Goal: Task Accomplishment & Management: Manage account settings

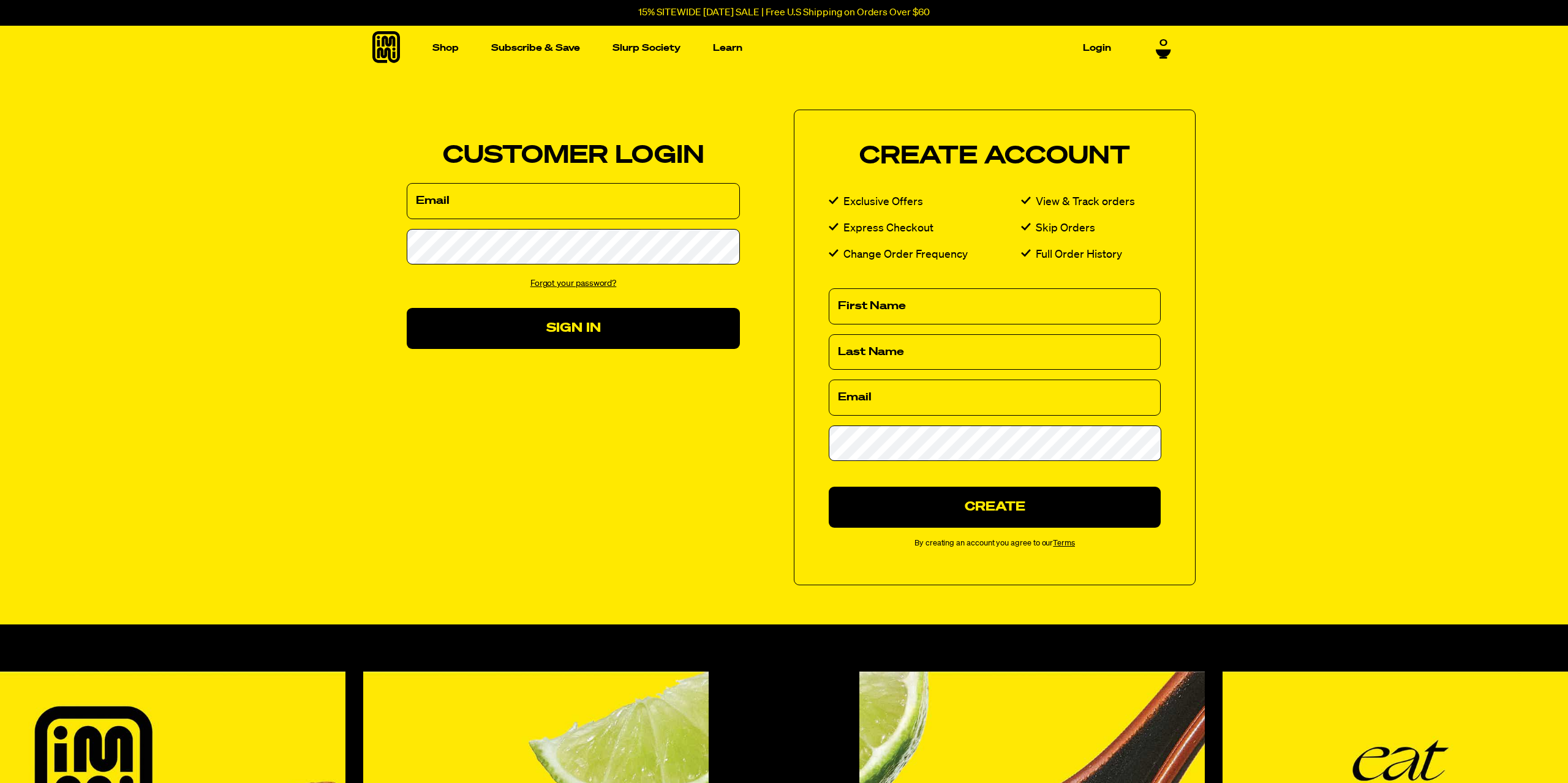
click at [481, 203] on input "Email" at bounding box center [574, 201] width 334 height 37
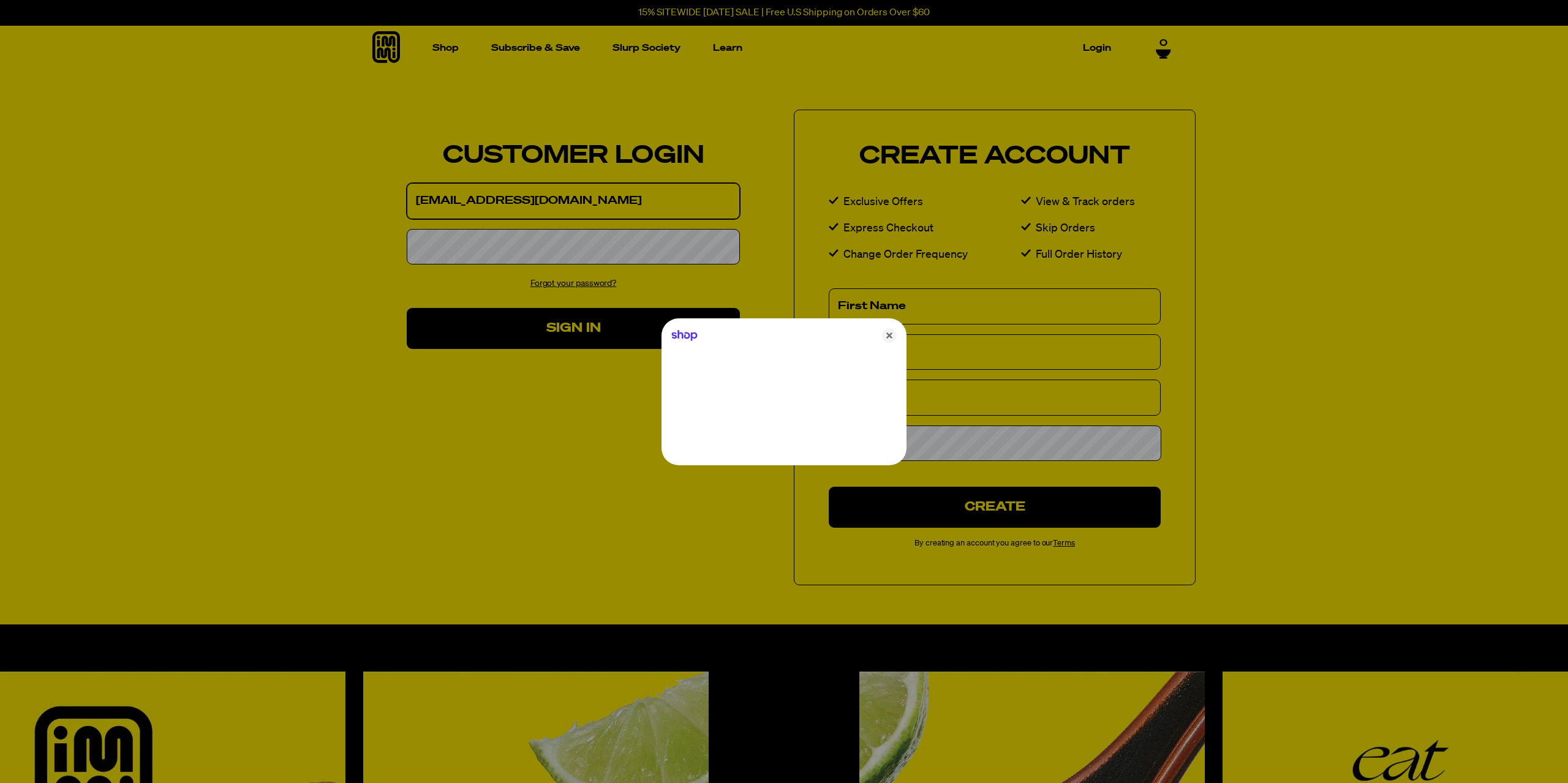
type input "texasjimgray@yahoo.com"
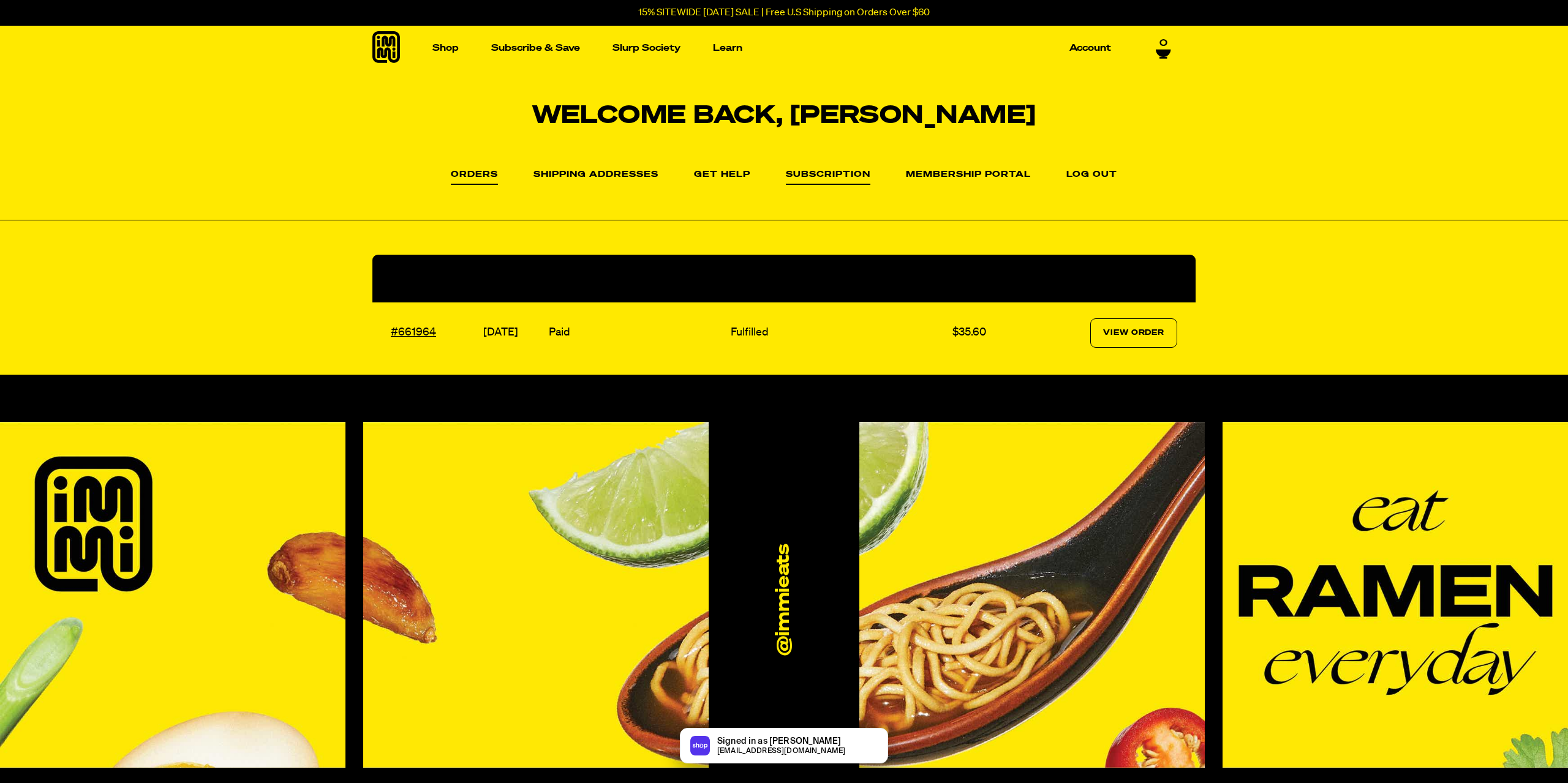
click at [817, 174] on link "Subscription" at bounding box center [828, 177] width 85 height 14
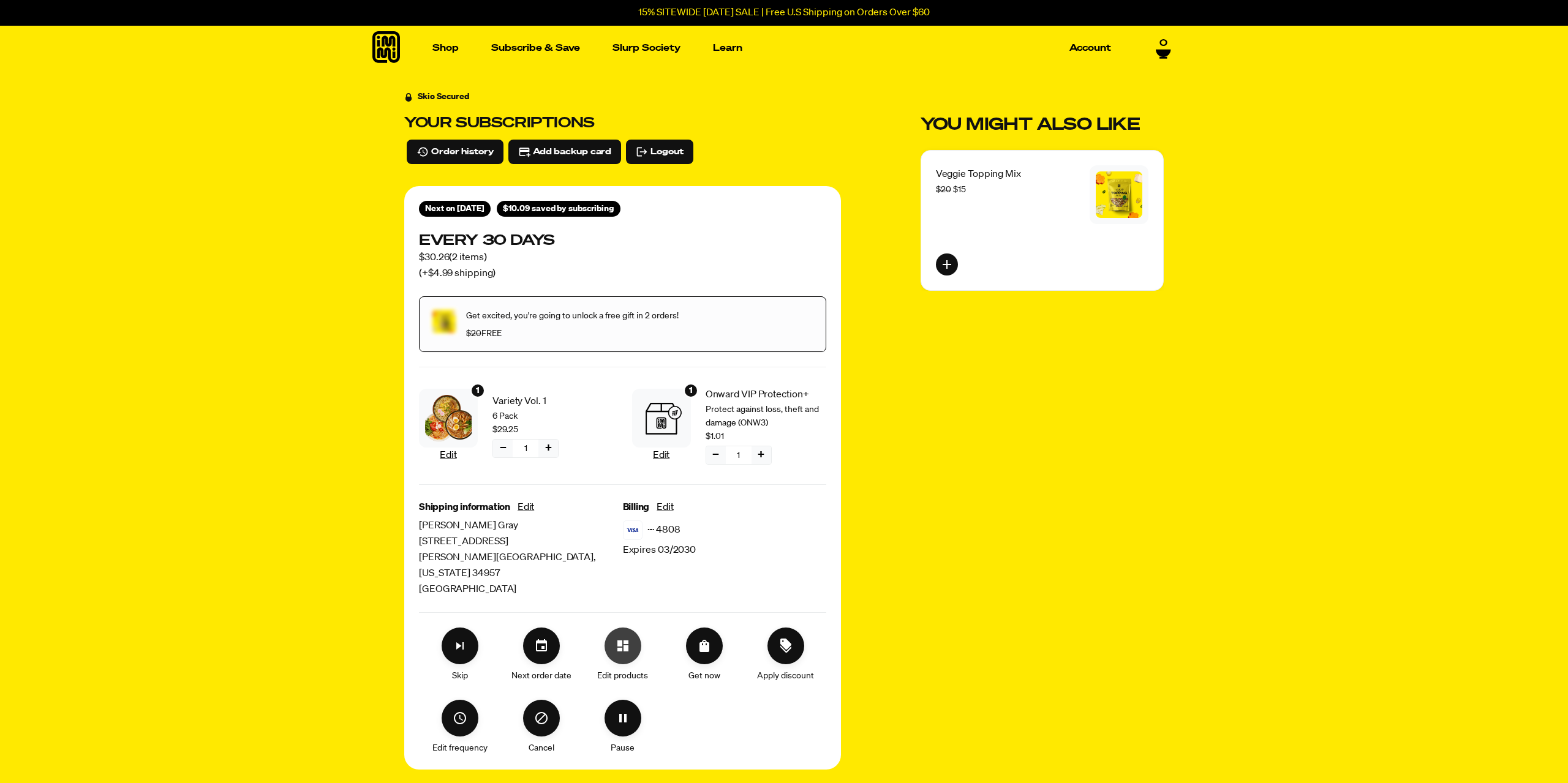
click at [625, 640] on icon "Edit products" at bounding box center [623, 646] width 11 height 11
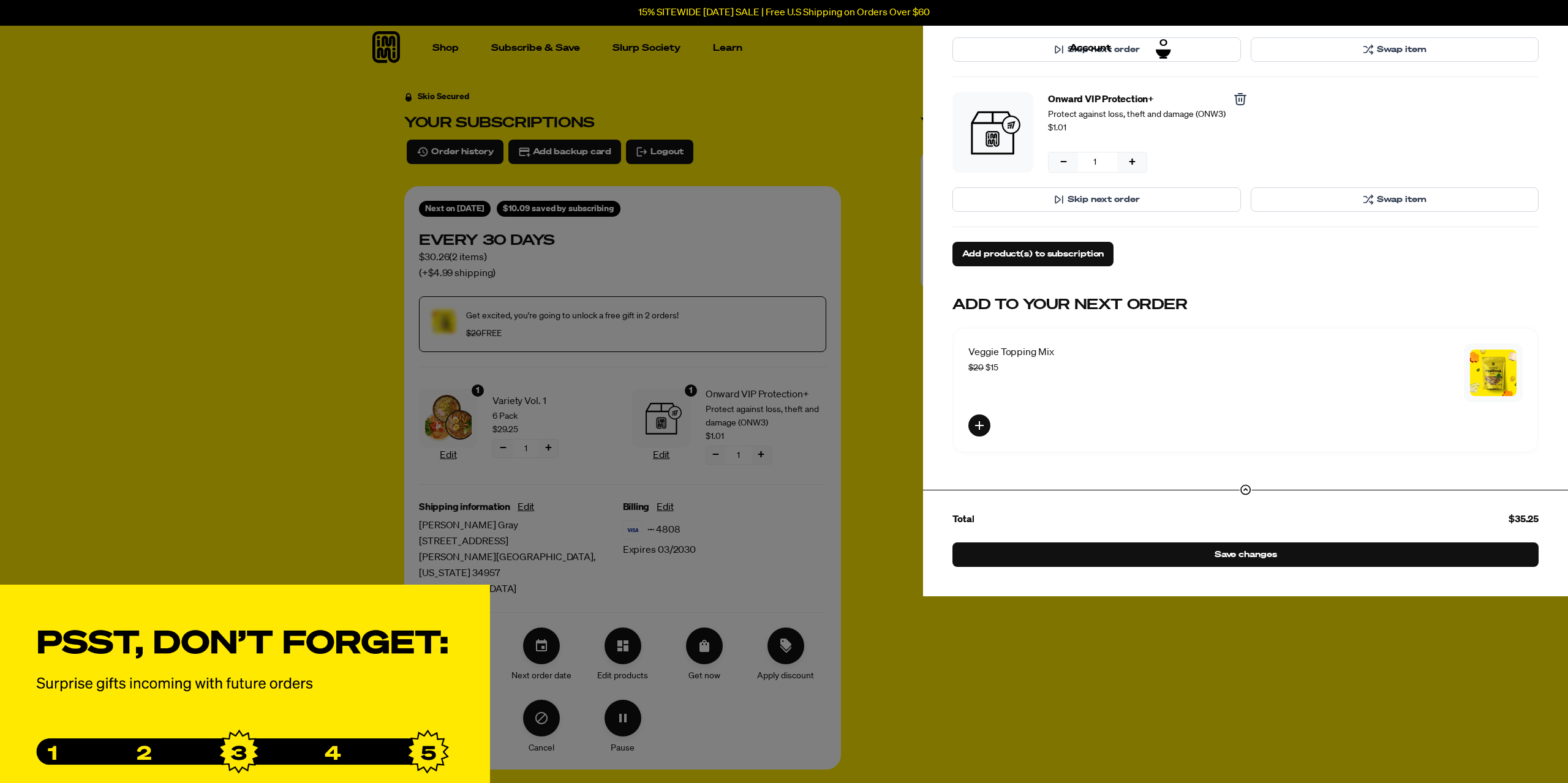
click at [1399, 198] on span "Swap item" at bounding box center [1402, 199] width 50 height 13
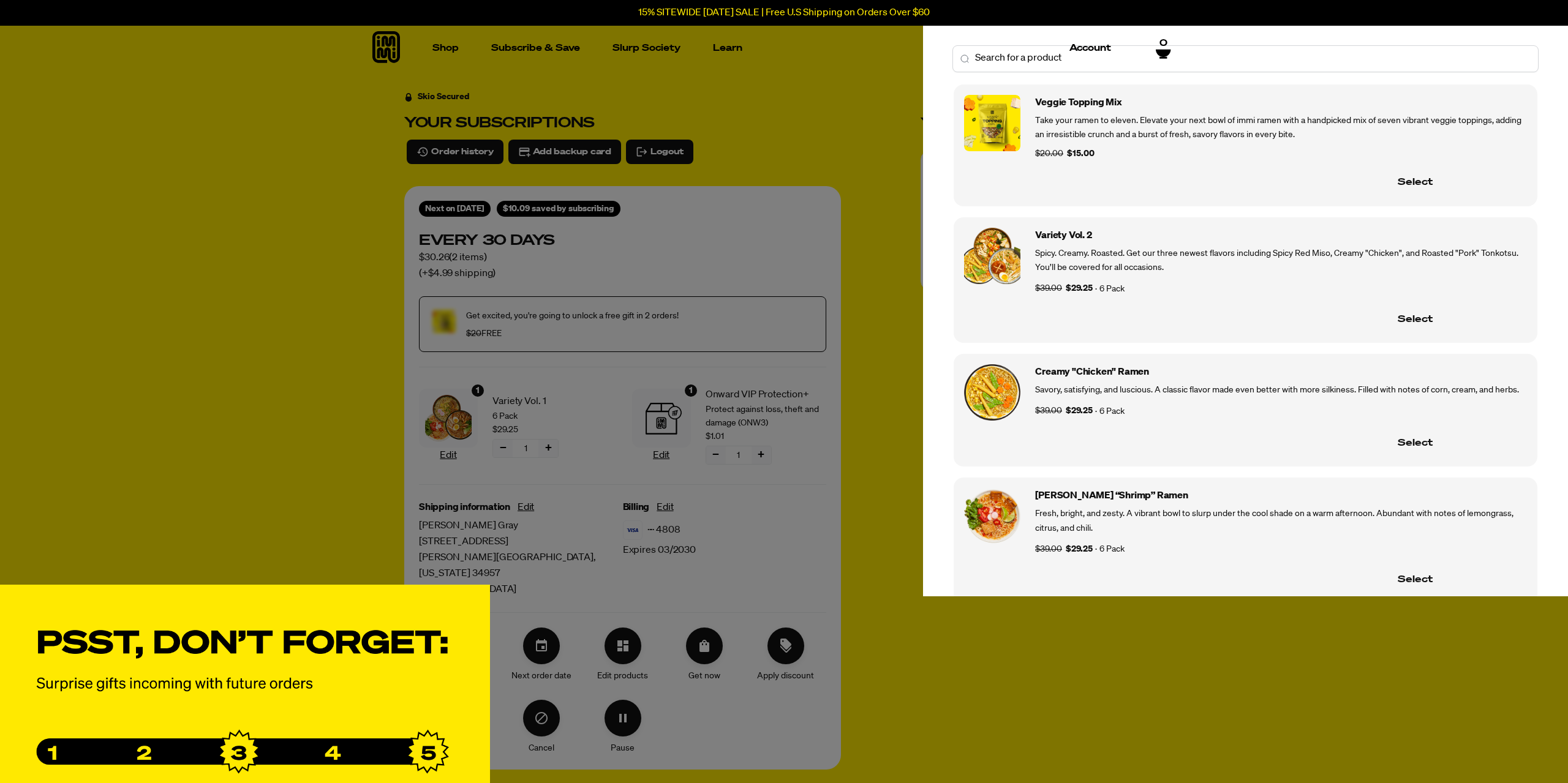
click at [1399, 198] on div "Veggie Topping Mix Take your ramen to eleven. Elevate your next bowl of immi ra…" at bounding box center [1245, 145] width 584 height 122
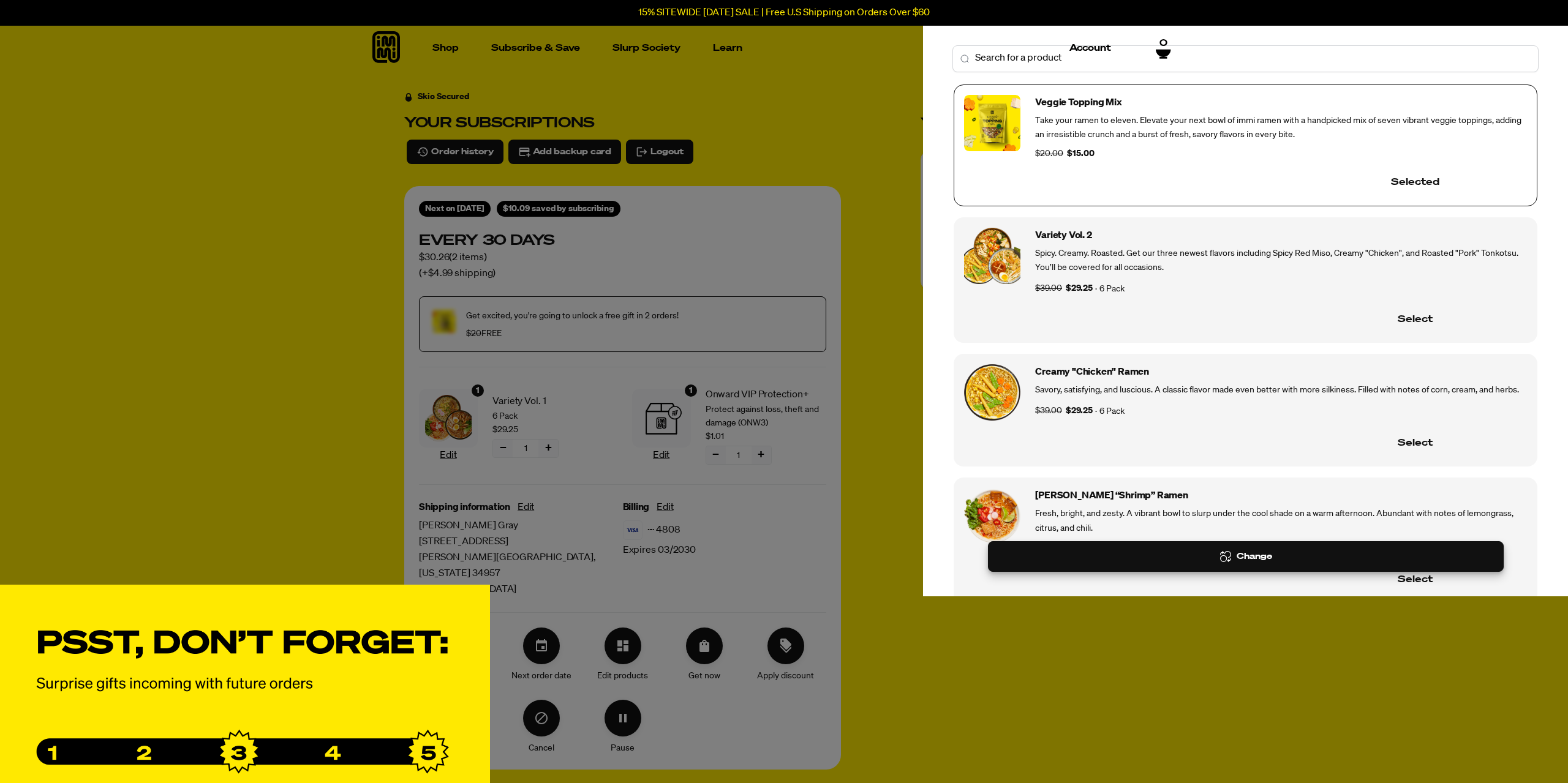
click at [1399, 198] on div "Veggie Topping Mix Take your ramen to eleven. Elevate your next bowl of immi ra…" at bounding box center [1245, 145] width 584 height 122
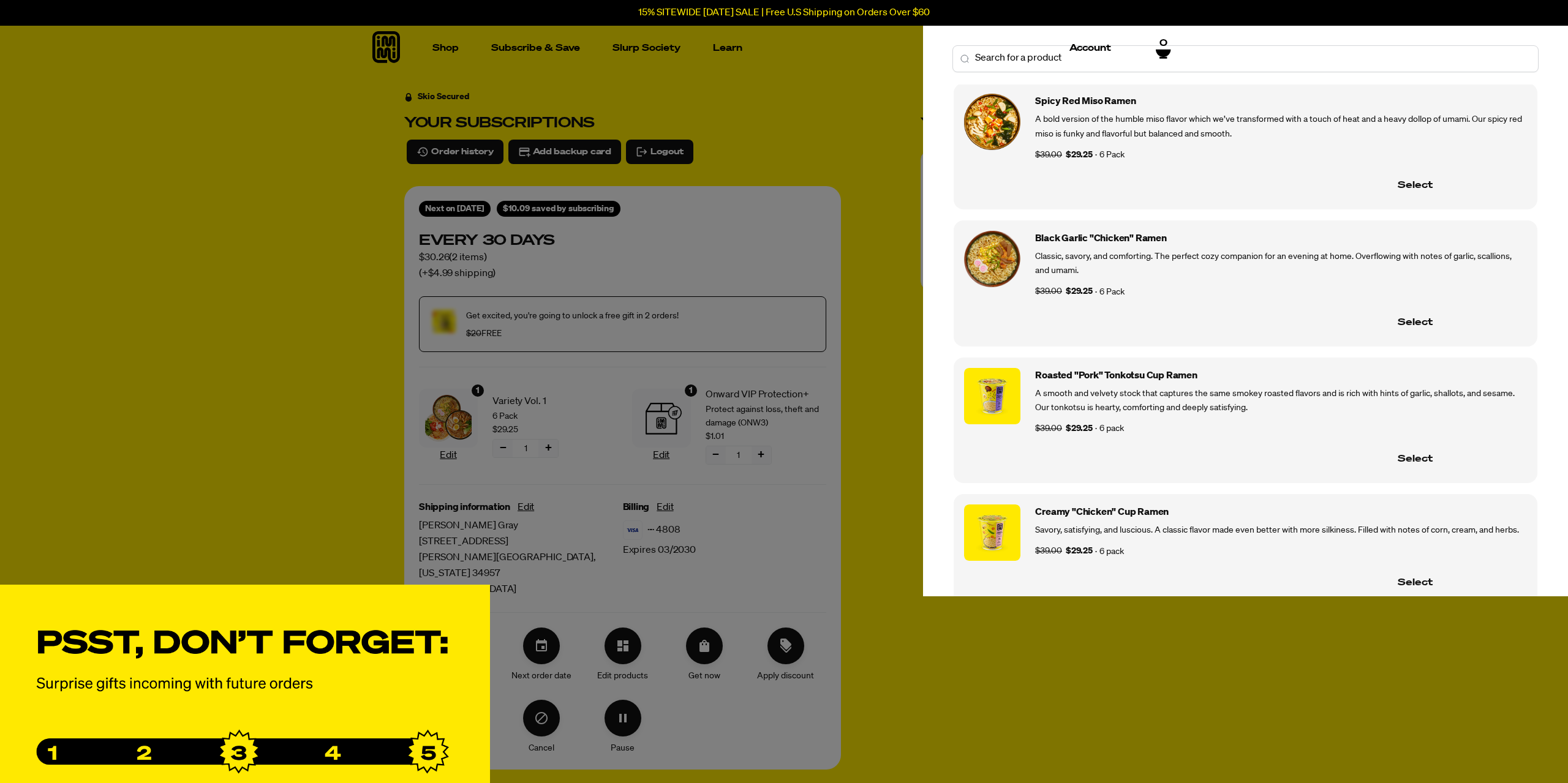
scroll to position [669, 0]
click at [1067, 494] on div "Creamy "Chicken" Cup Ramen Savory, satisfying, and luscious. A classic flavor m…" at bounding box center [1245, 550] width 584 height 112
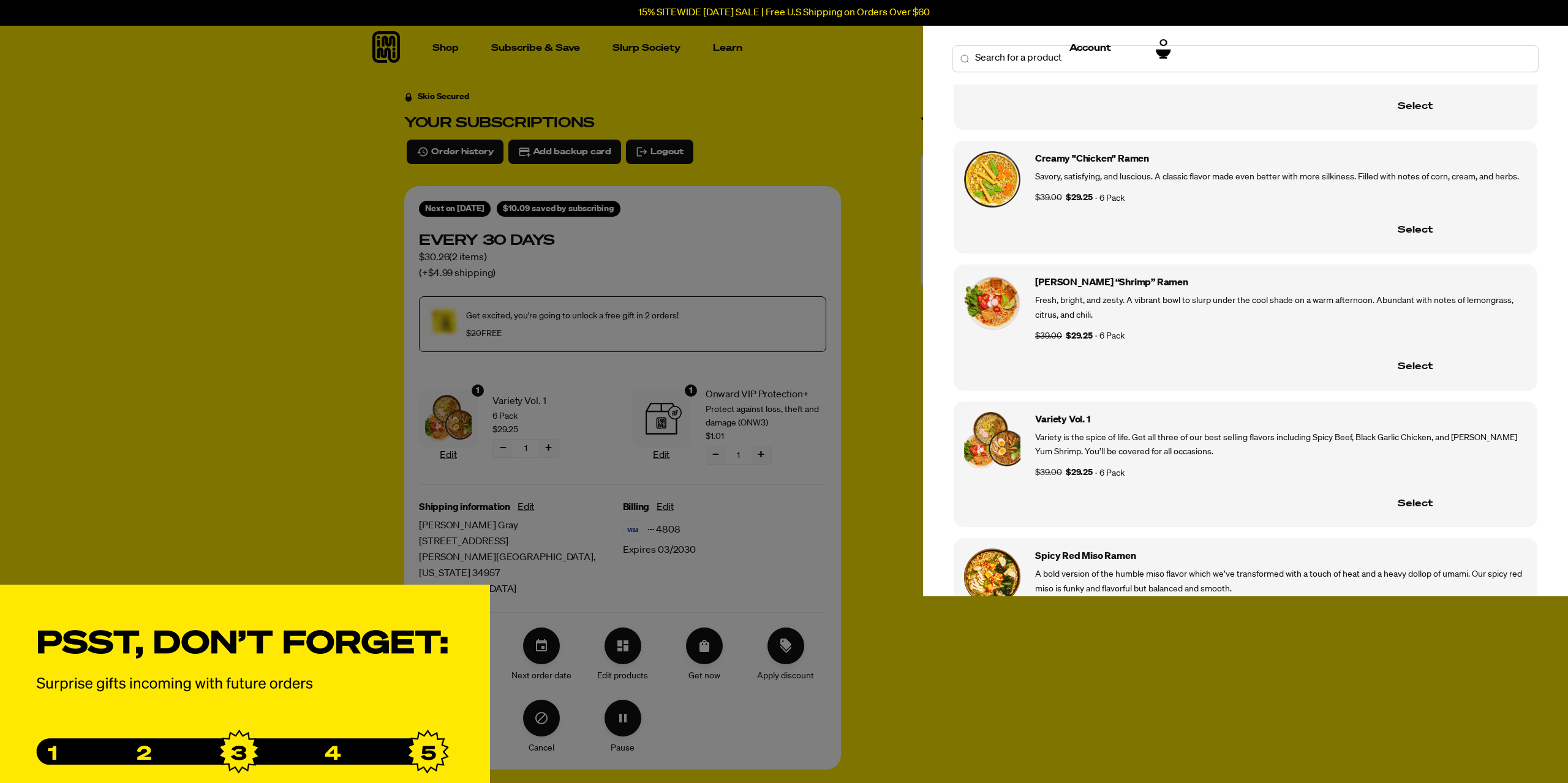
scroll to position [213, 0]
click at [1109, 293] on div "Fresh, bright, and zesty. A vibrant bowl to slurp under the cool shade on a war…" at bounding box center [1281, 308] width 491 height 29
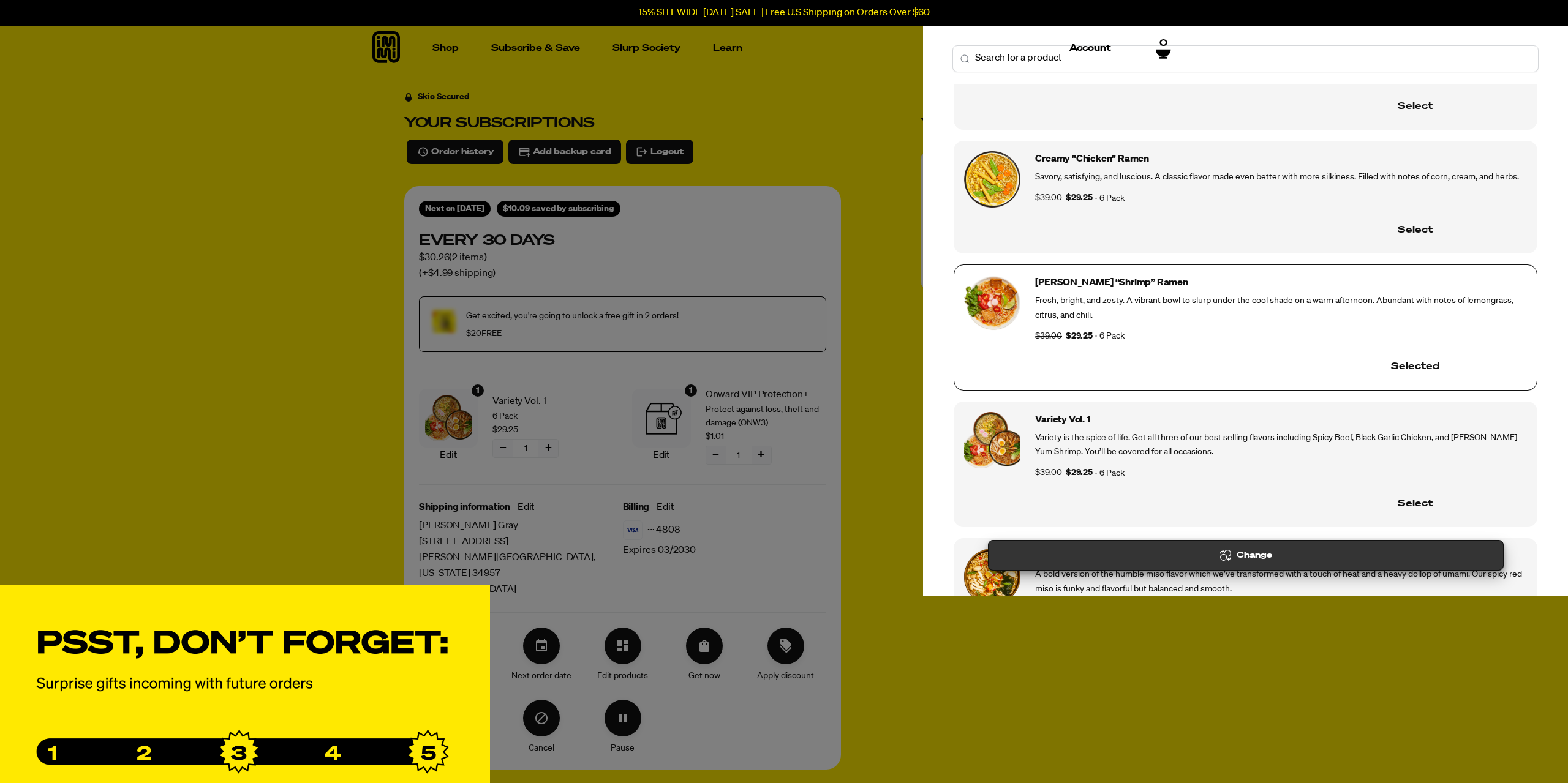
click at [1275, 560] on div "Change" at bounding box center [1245, 555] width 495 height 13
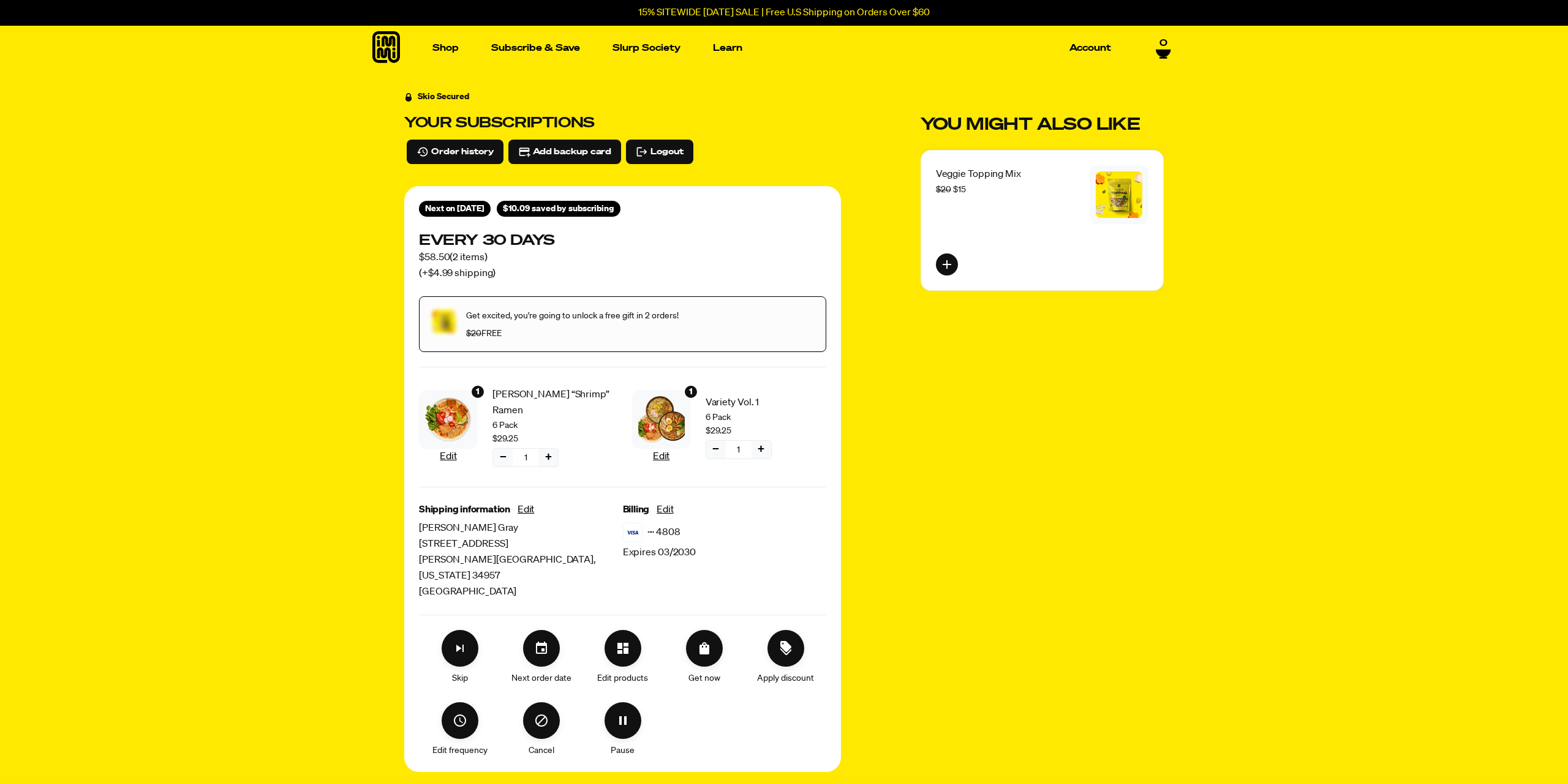
click at [714, 449] on button "−" at bounding box center [716, 449] width 20 height 18
click at [711, 491] on span "Confirm" at bounding box center [715, 490] width 35 height 13
drag, startPoint x: 708, startPoint y: 627, endPoint x: 730, endPoint y: 539, distance: 90.7
click at [730, 539] on div "Shipping information Edit Jim Gray 1110 Ne Crescent St Jensen Beach , Florida 3…" at bounding box center [623, 630] width 408 height 255
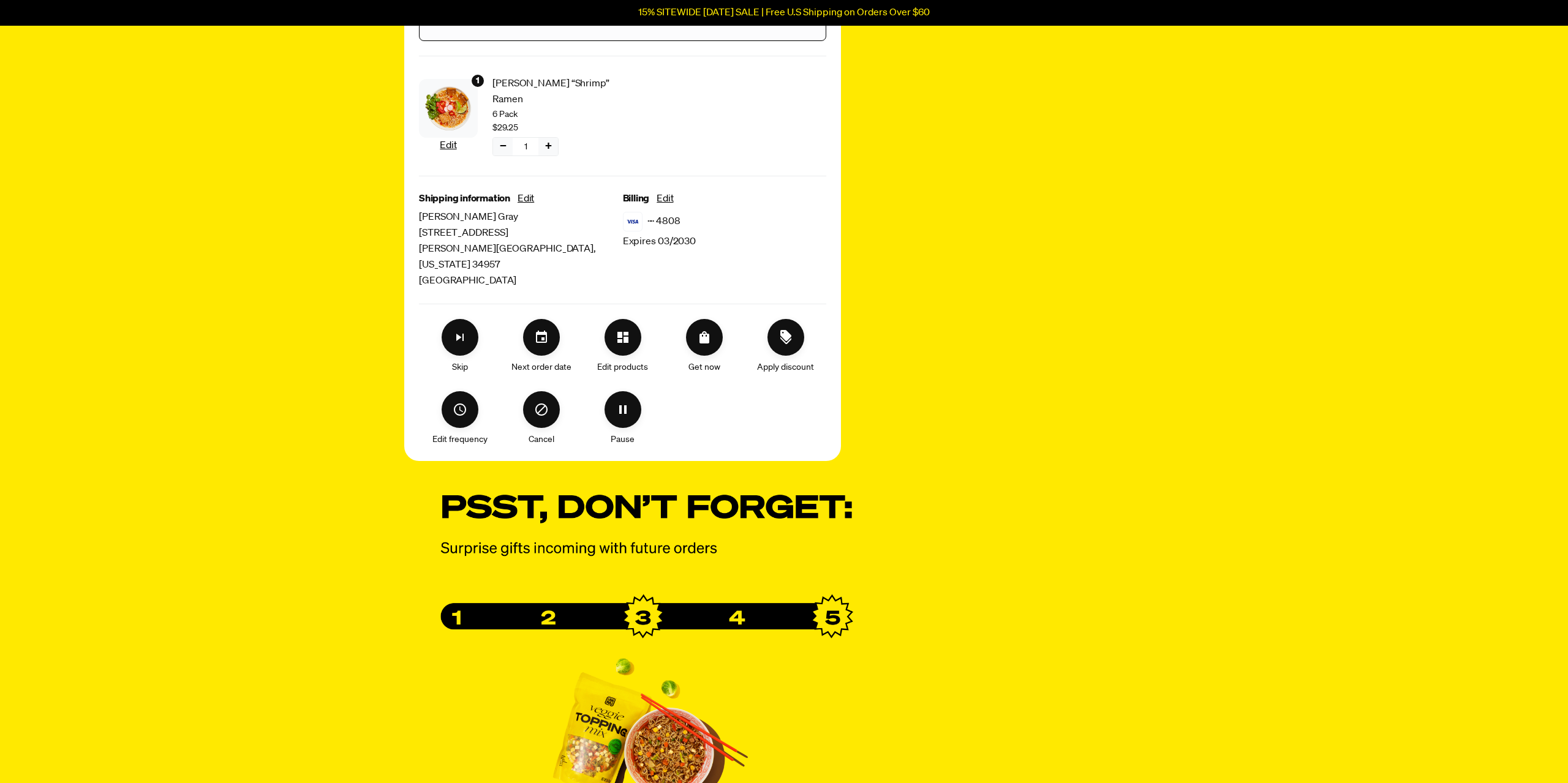
scroll to position [0, 0]
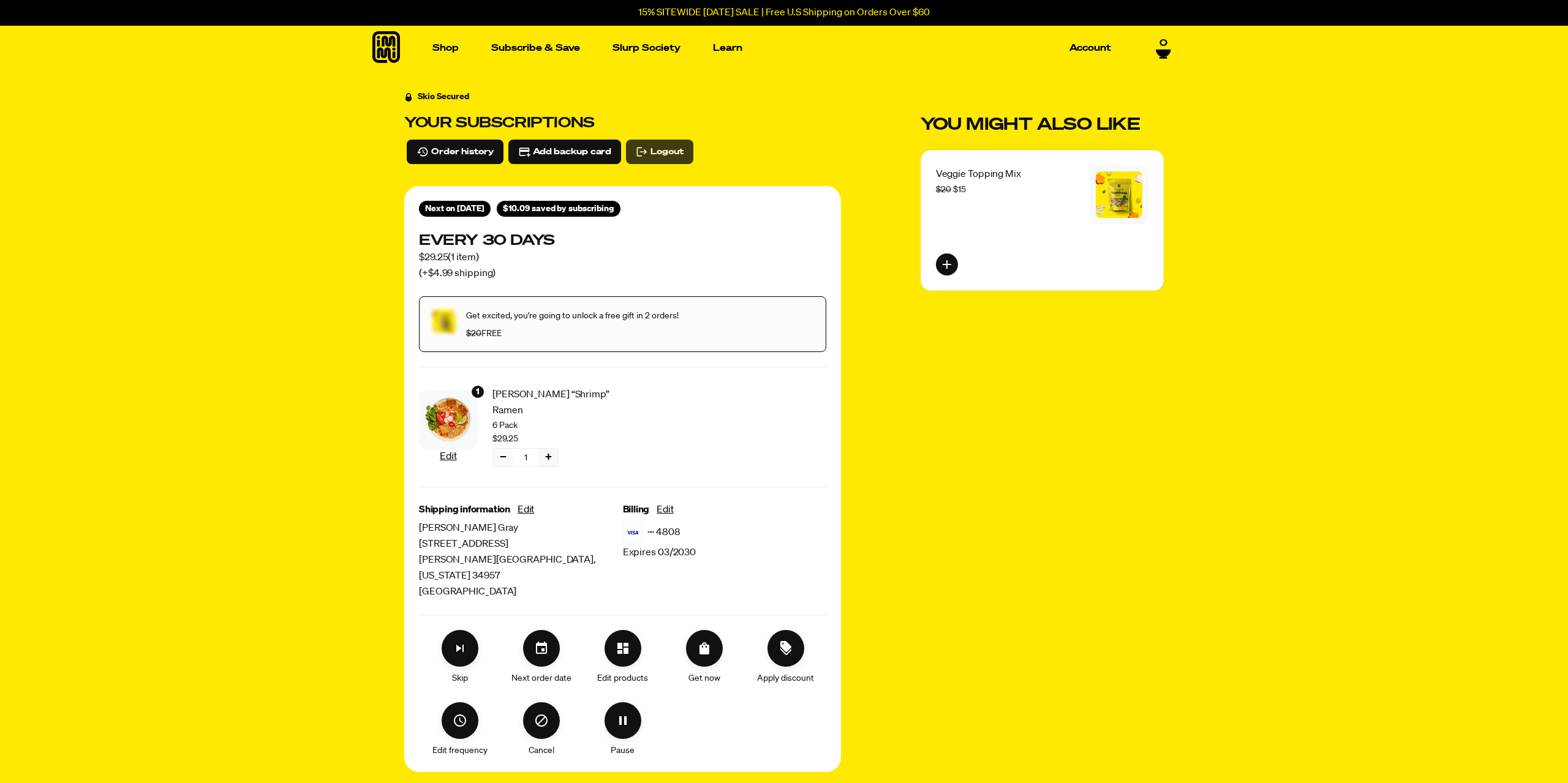
click at [673, 150] on span "Logout" at bounding box center [666, 152] width 32 height 13
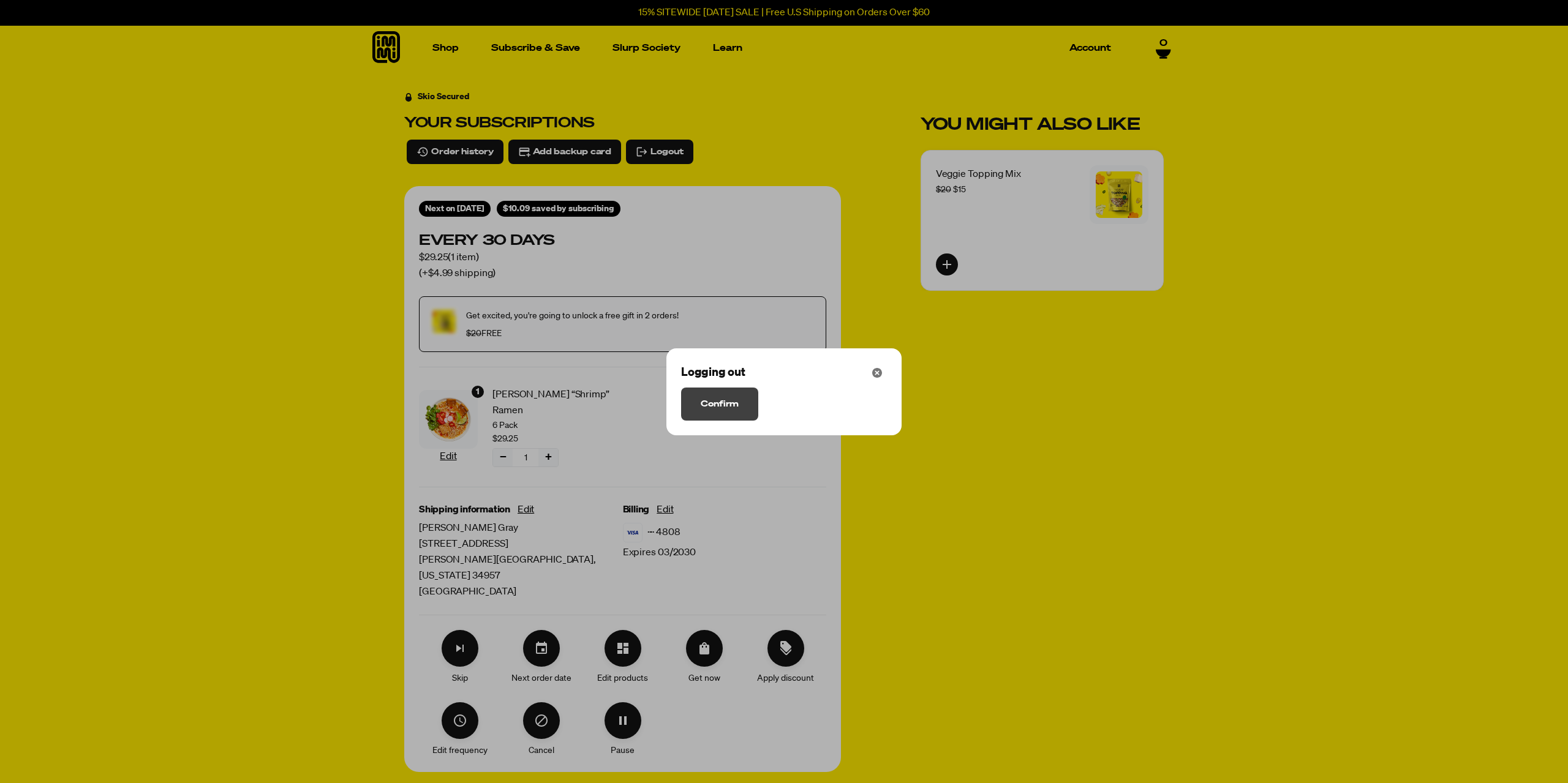
click at [711, 408] on span "Confirm" at bounding box center [720, 404] width 38 height 13
